Goal: Register for event/course

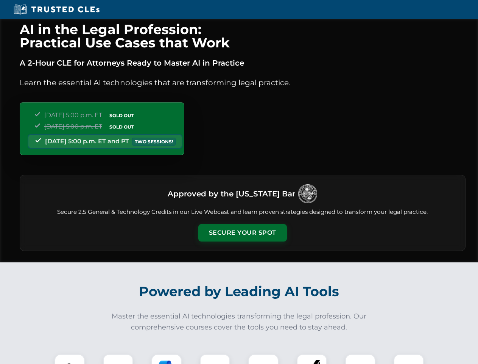
click at [242, 233] on button "Secure Your Spot" at bounding box center [242, 232] width 89 height 17
click at [70, 359] on img at bounding box center [70, 369] width 22 height 22
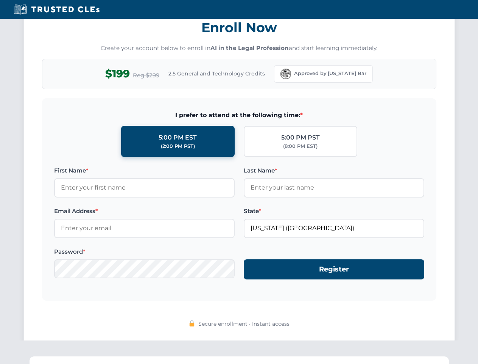
scroll to position [744, 0]
